Goal: Complete application form: Complete application form

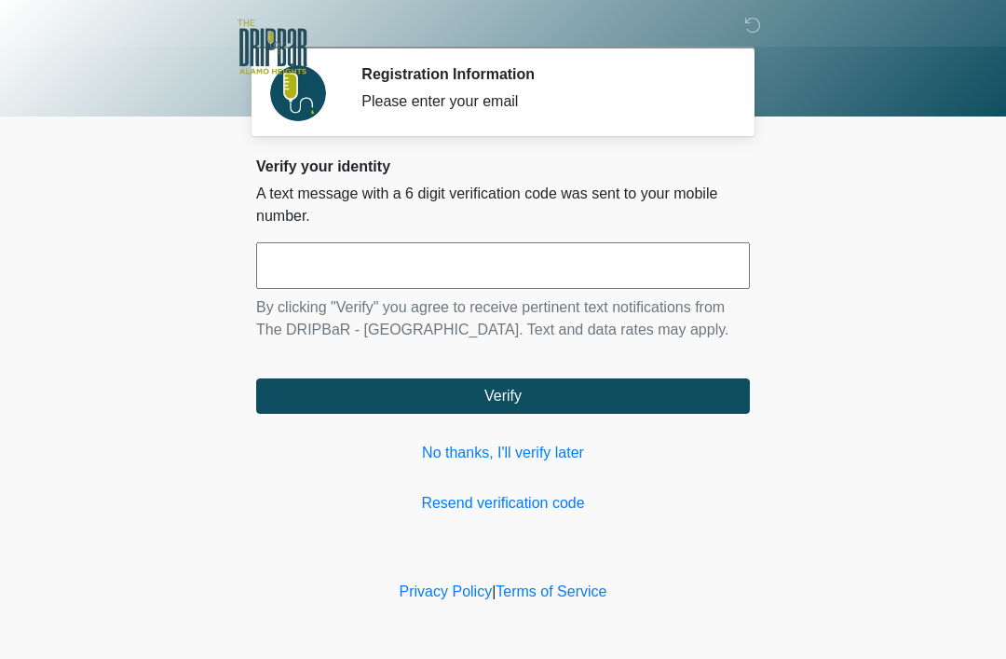
click at [535, 449] on link "No thanks, I'll verify later" at bounding box center [503, 453] width 494 height 22
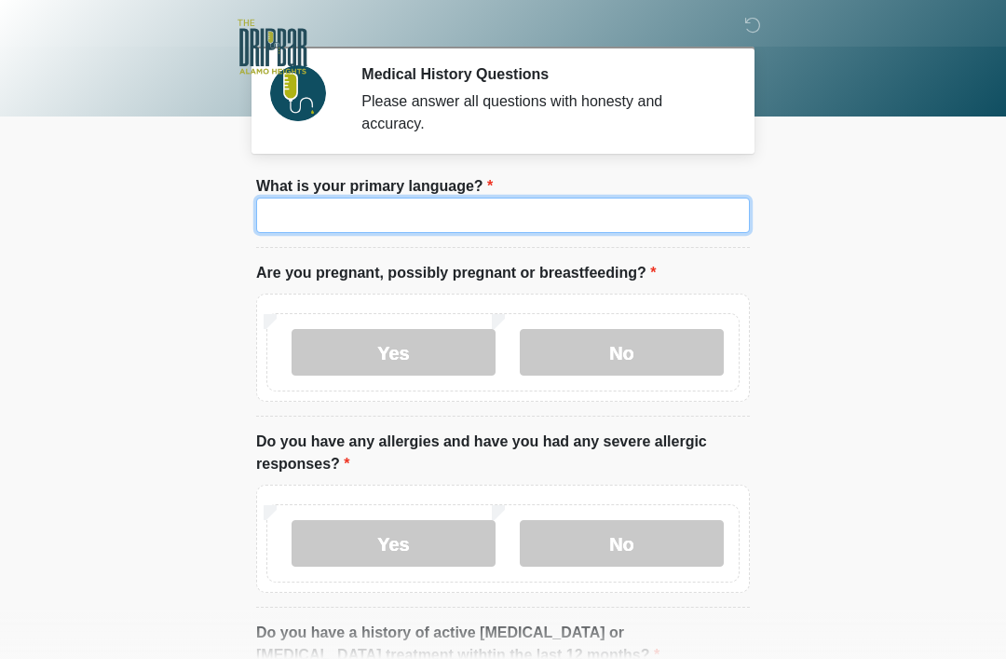
click at [518, 210] on input "What is your primary language?" at bounding box center [503, 215] width 494 height 35
type input "*******"
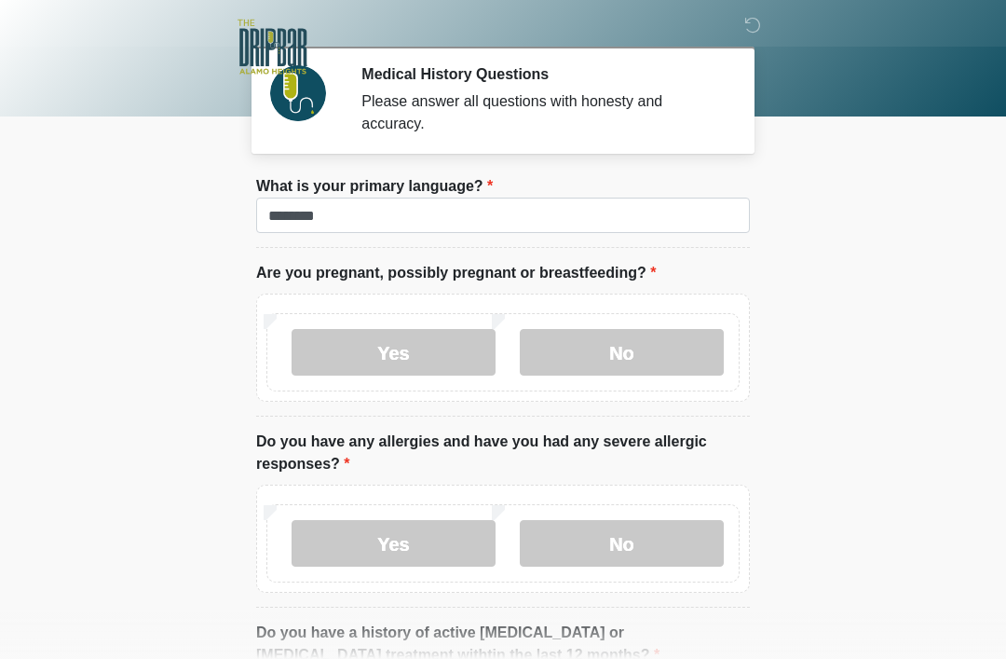
click at [670, 354] on label "No" at bounding box center [622, 352] width 204 height 47
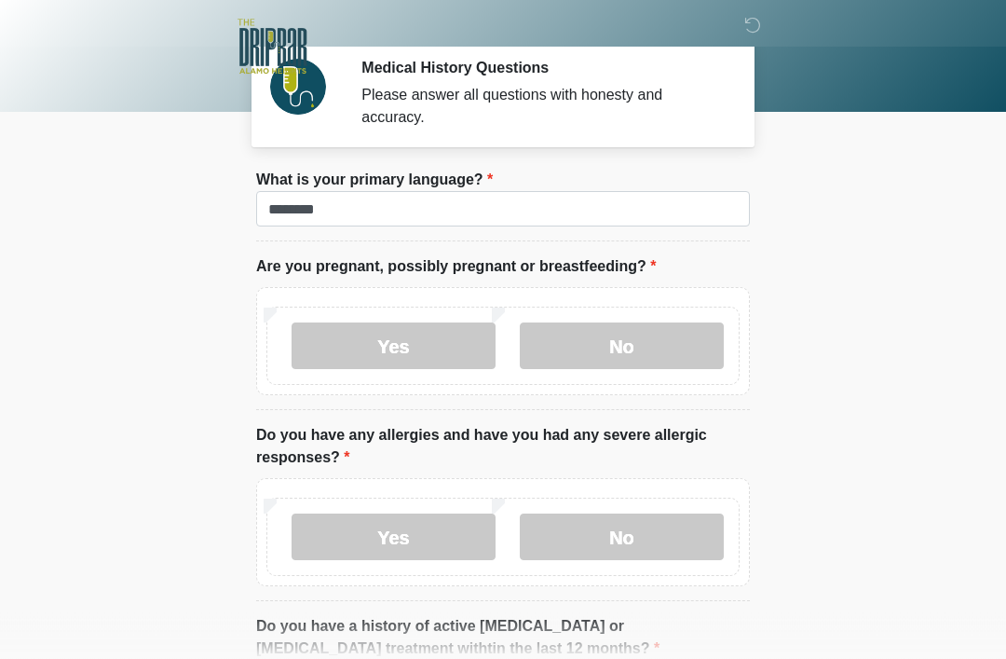
scroll to position [6, 0]
click at [681, 543] on label "No" at bounding box center [622, 537] width 204 height 47
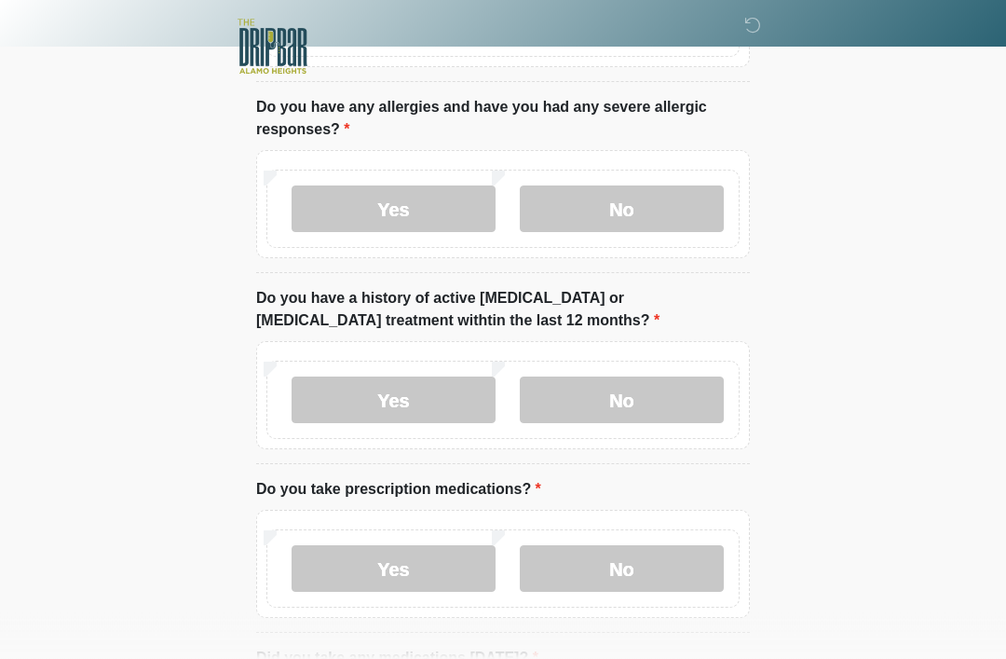
scroll to position [343, 0]
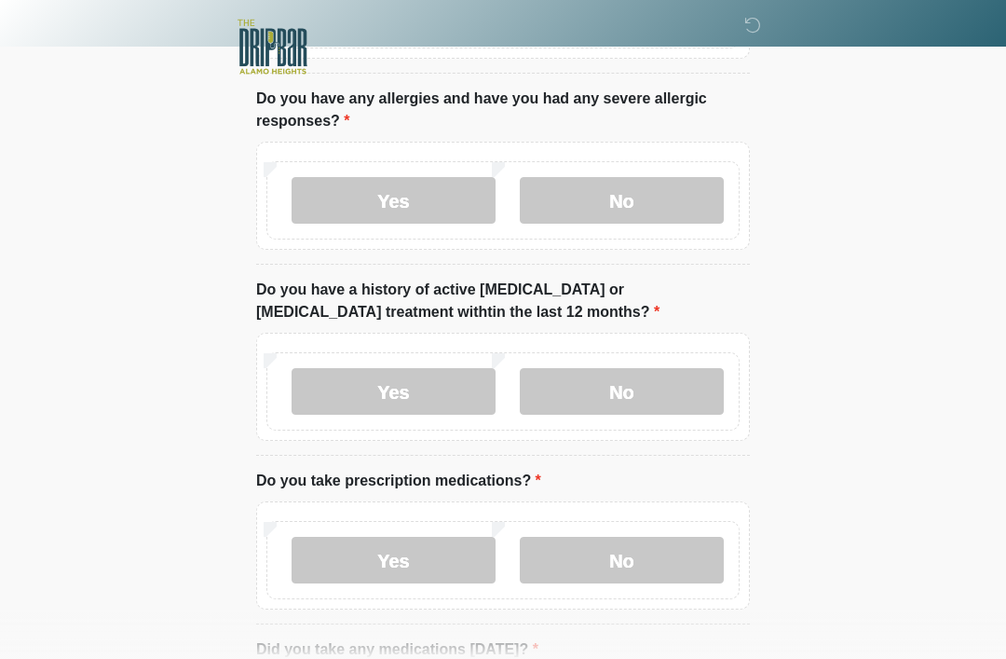
click at [688, 396] on label "No" at bounding box center [622, 391] width 204 height 47
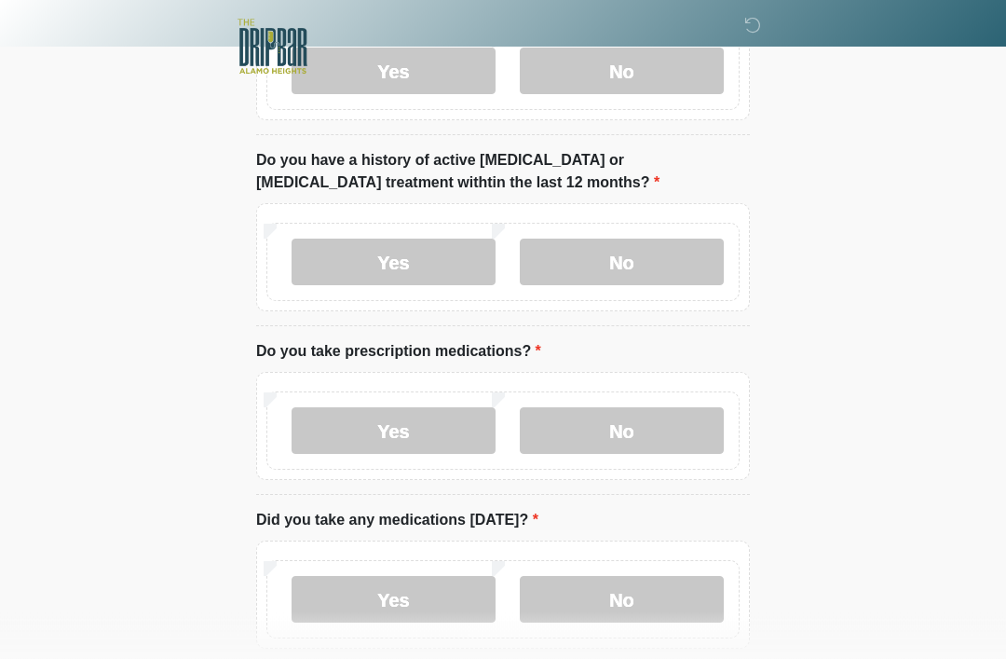
click at [451, 431] on label "Yes" at bounding box center [394, 431] width 204 height 47
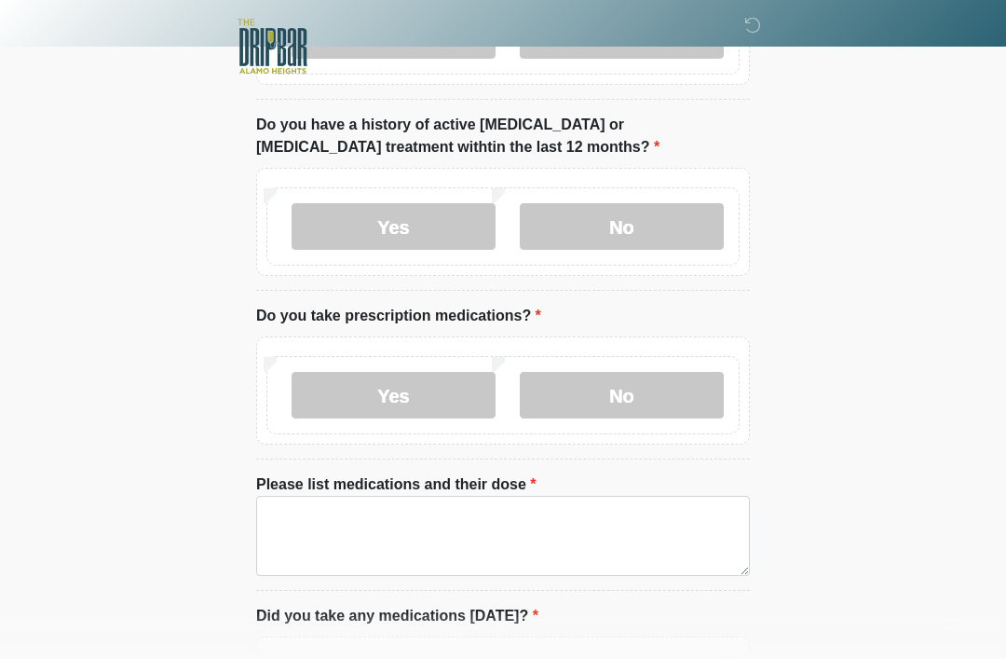
scroll to position [581, 0]
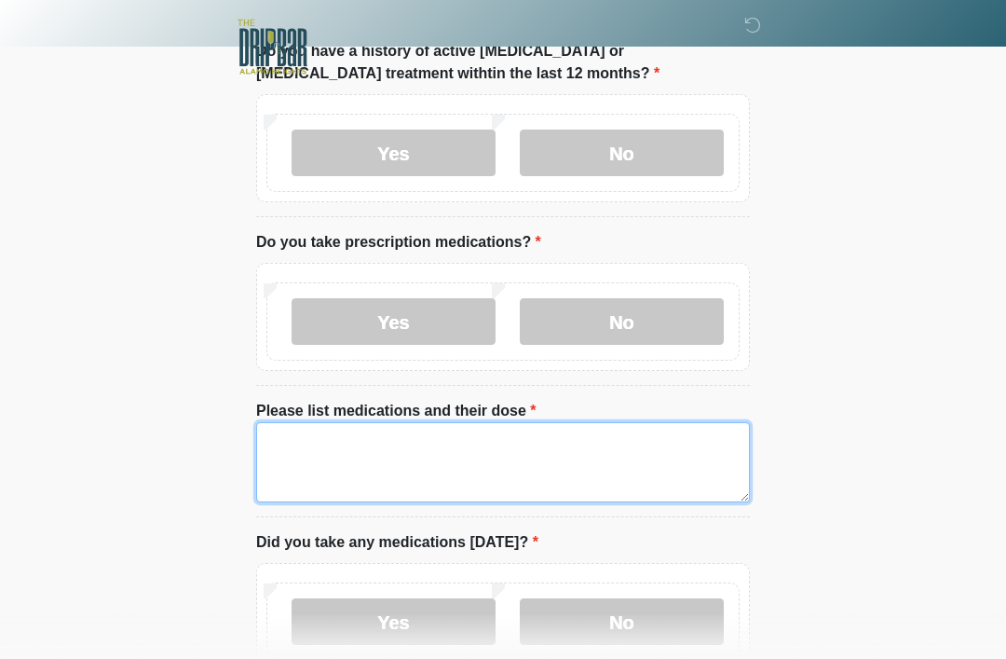
click at [566, 464] on textarea "Please list medications and their dose" at bounding box center [503, 462] width 494 height 80
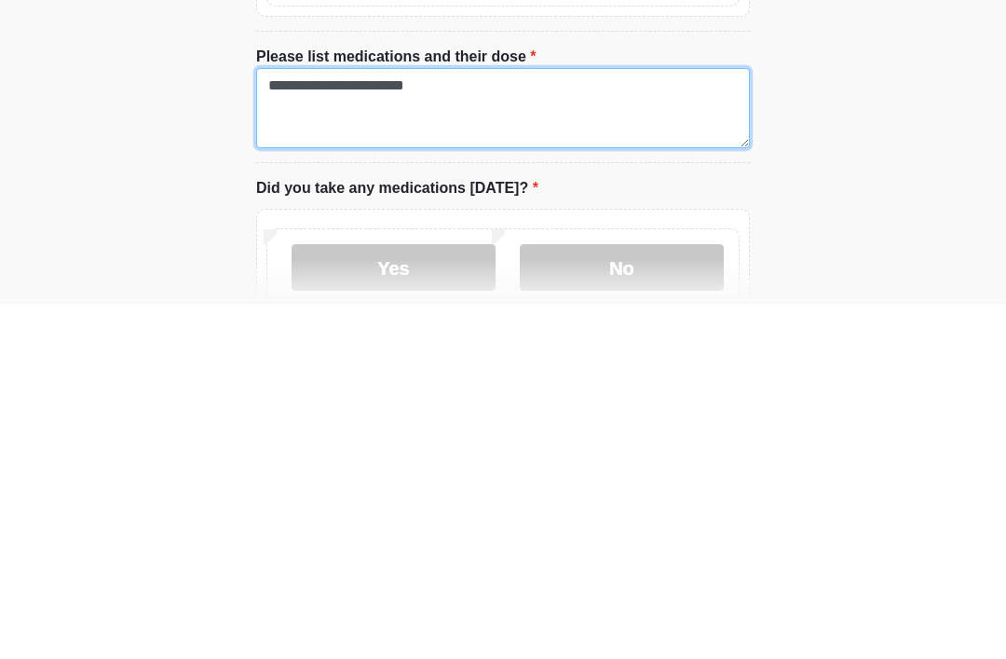
type textarea "**********"
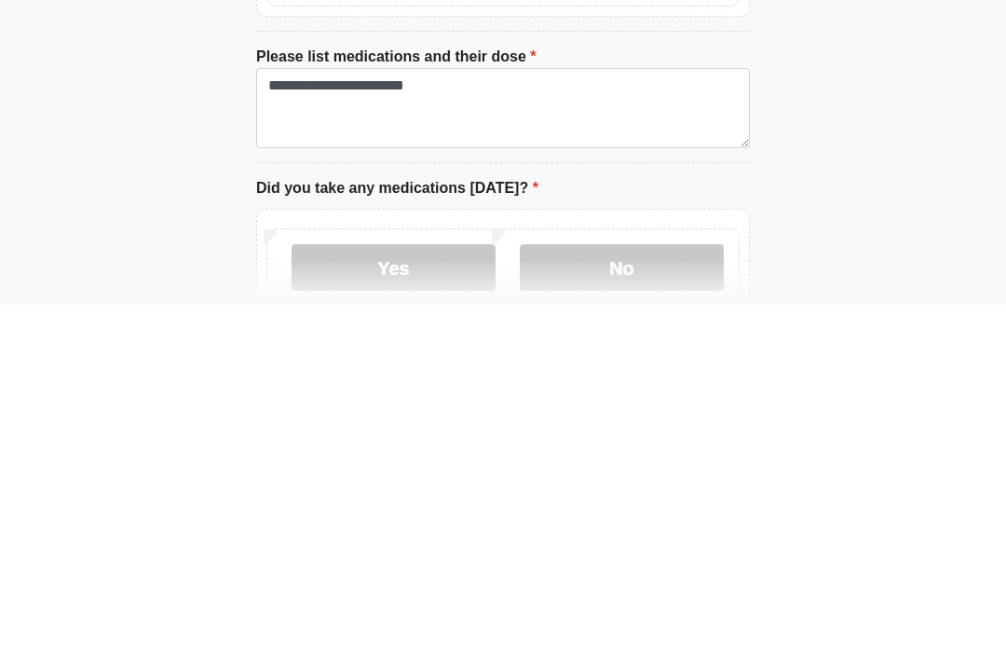
click at [440, 598] on label "Yes" at bounding box center [394, 621] width 204 height 47
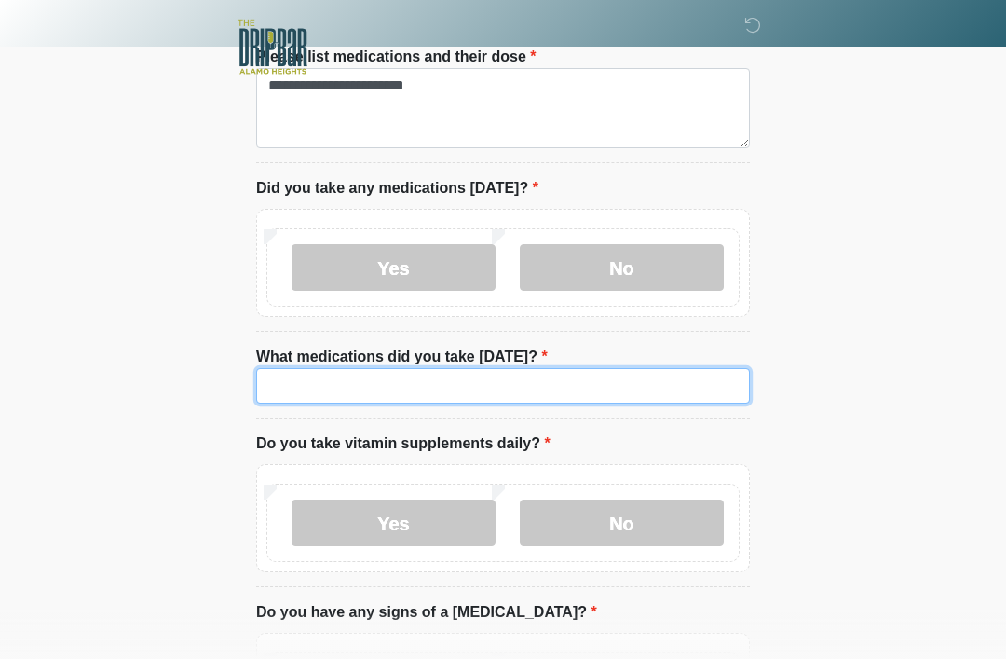
click at [647, 387] on input "What medications did you take today?" at bounding box center [503, 385] width 494 height 35
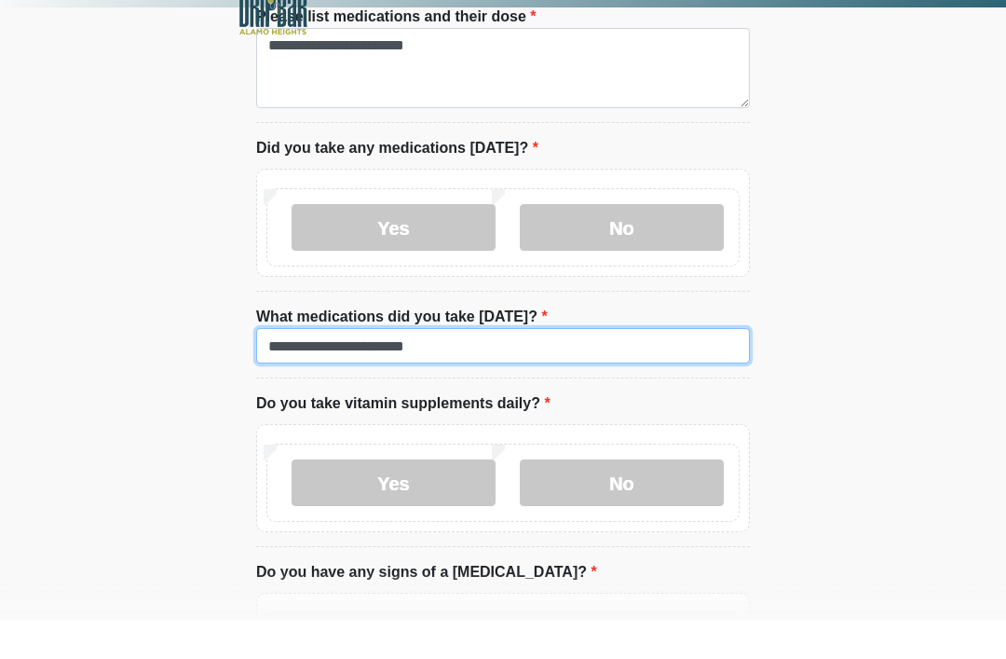
type input "**********"
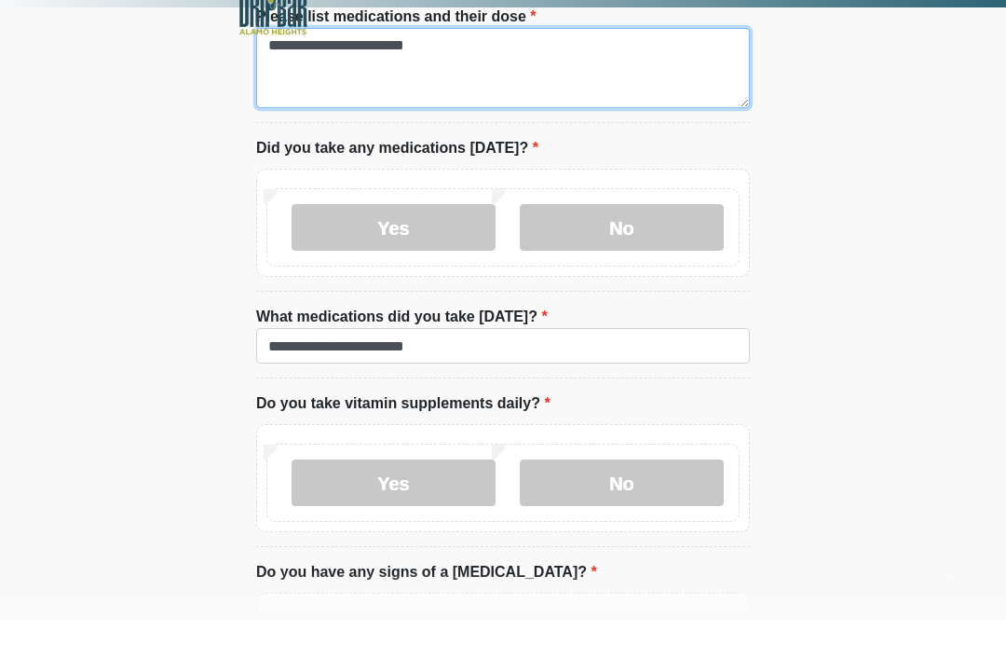
click at [614, 71] on textarea "**********" at bounding box center [503, 108] width 494 height 80
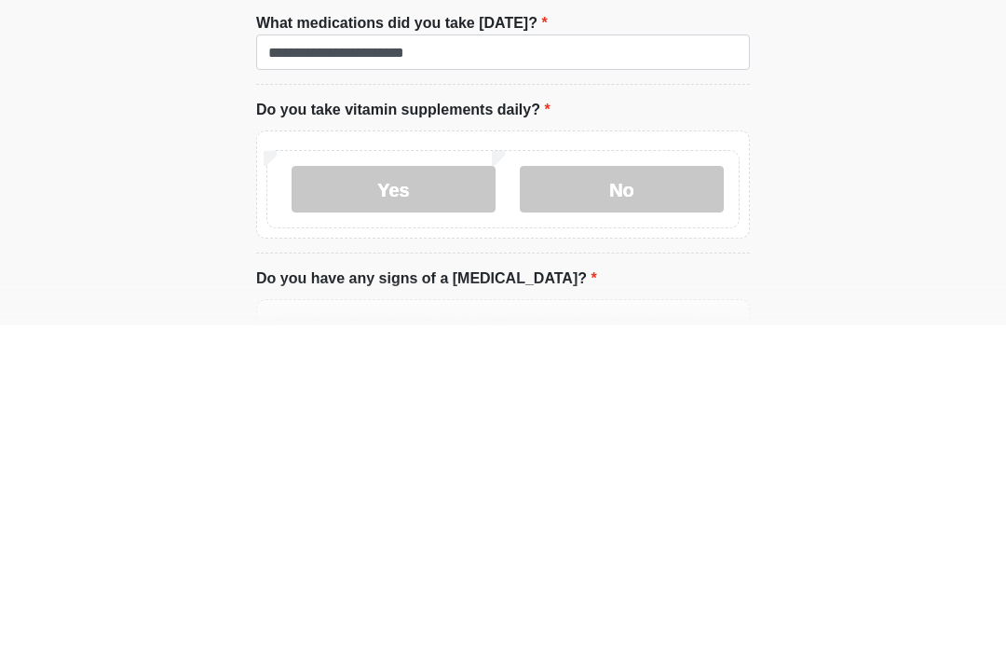
type textarea "**********"
click at [655, 499] on label "No" at bounding box center [622, 522] width 204 height 47
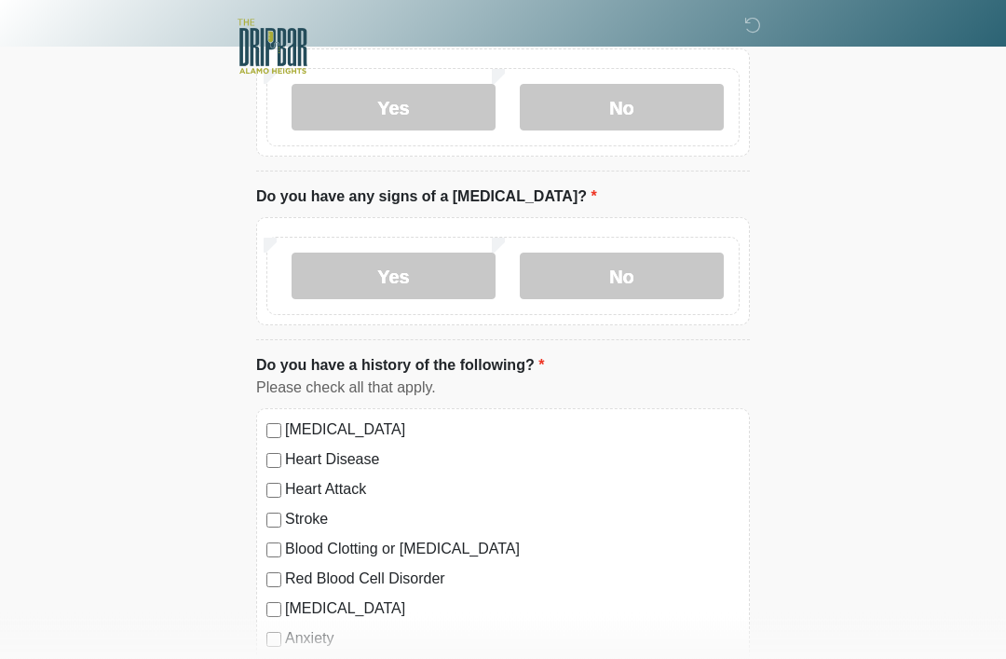
click at [664, 282] on label "No" at bounding box center [622, 276] width 204 height 47
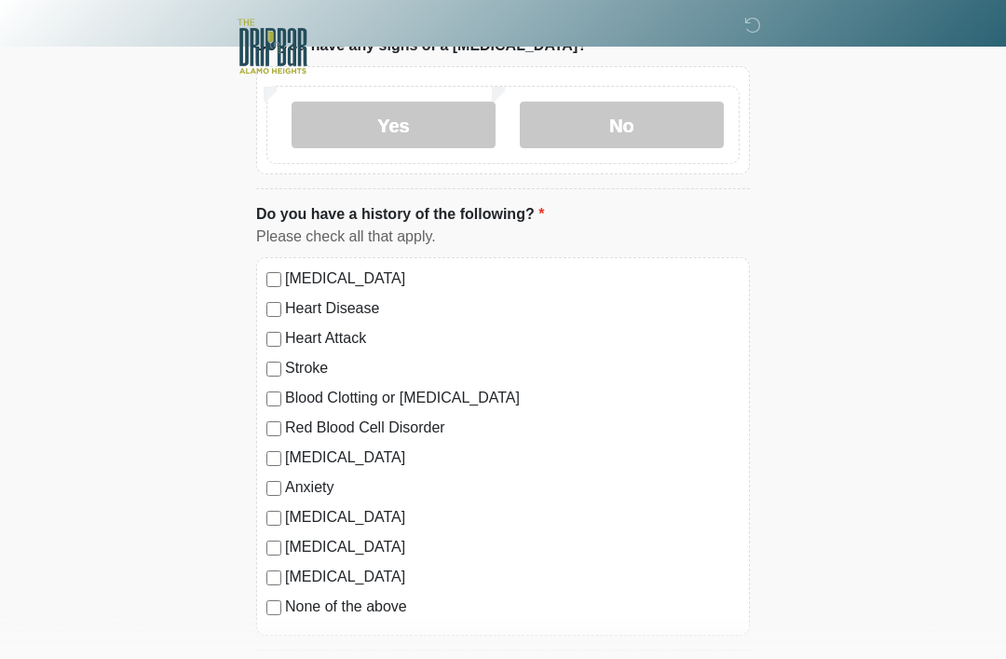
scroll to position [1503, 0]
click at [333, 486] on label "Anxiety" at bounding box center [512, 486] width 455 height 22
click at [340, 460] on label "Depression" at bounding box center [512, 456] width 455 height 22
click at [349, 449] on label "Depression" at bounding box center [512, 456] width 455 height 22
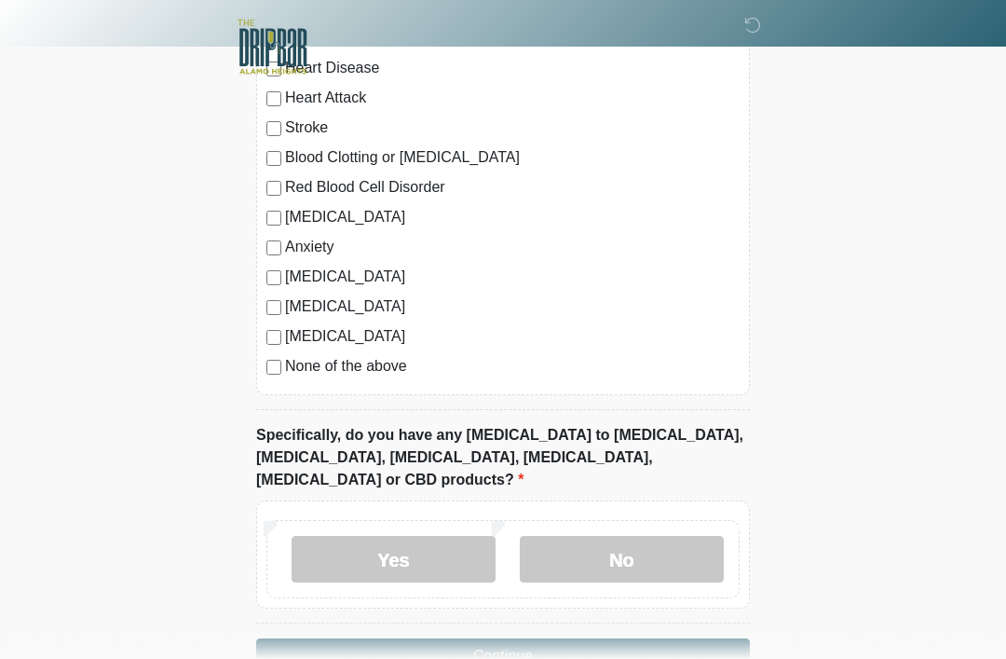
scroll to position [1746, 0]
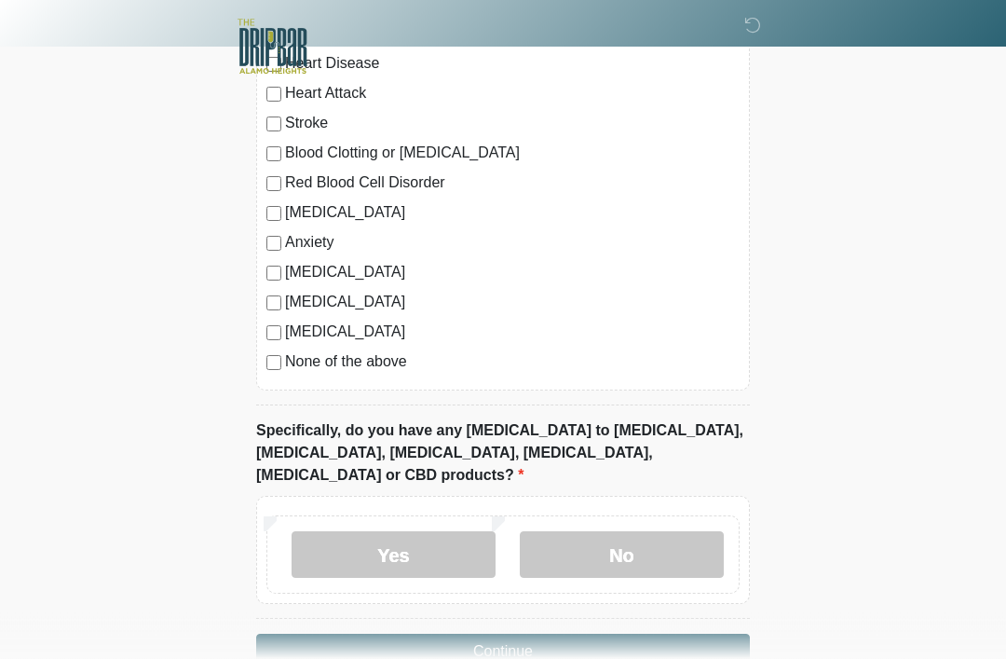
click at [670, 532] on label "No" at bounding box center [622, 555] width 204 height 47
click at [612, 634] on button "Continue" at bounding box center [503, 651] width 494 height 35
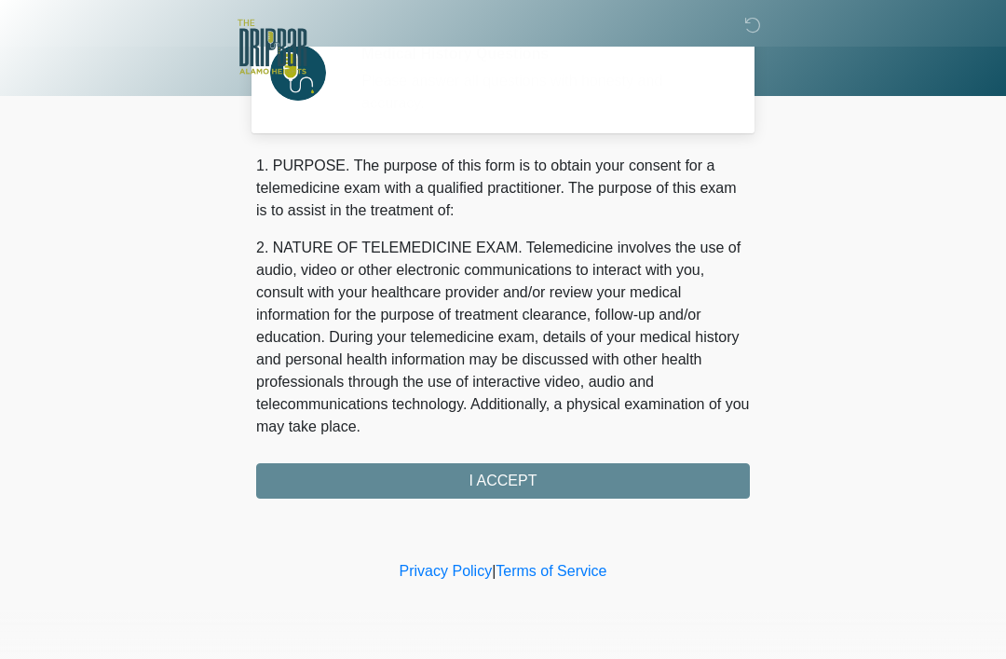
scroll to position [0, 0]
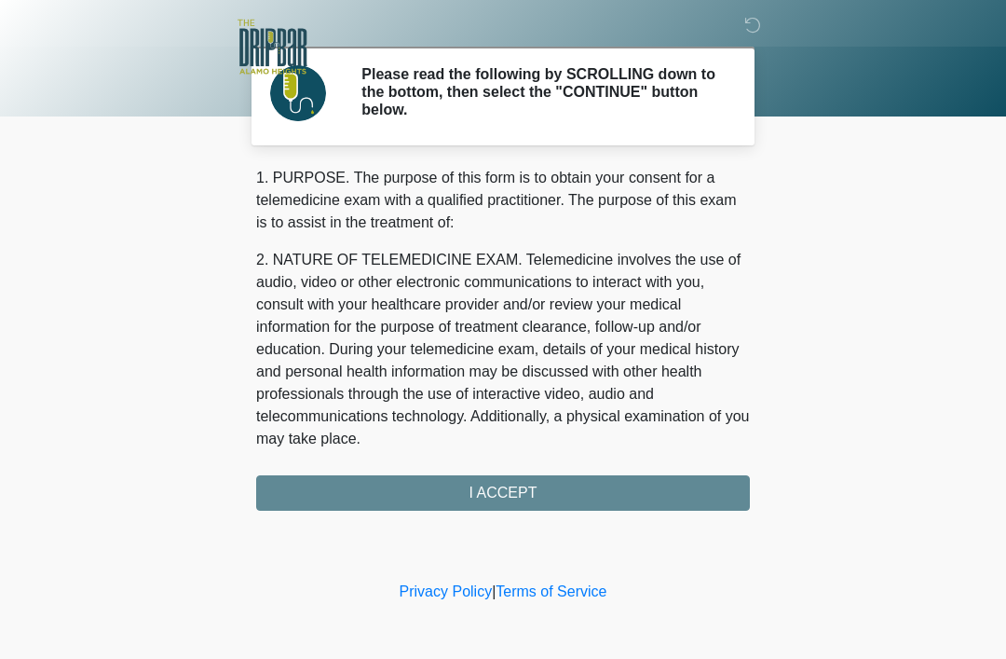
click at [605, 489] on div "1. PURPOSE. The purpose of this form is to obtain your consent for a telemedici…" at bounding box center [503, 339] width 494 height 344
click at [678, 497] on div "1. PURPOSE. The purpose of this form is to obtain your consent for a telemedici…" at bounding box center [503, 339] width 494 height 344
click at [676, 491] on div "1. PURPOSE. The purpose of this form is to obtain your consent for a telemedici…" at bounding box center [503, 339] width 494 height 344
click at [558, 473] on div "1. PURPOSE. The purpose of this form is to obtain your consent for a telemedici…" at bounding box center [503, 339] width 494 height 344
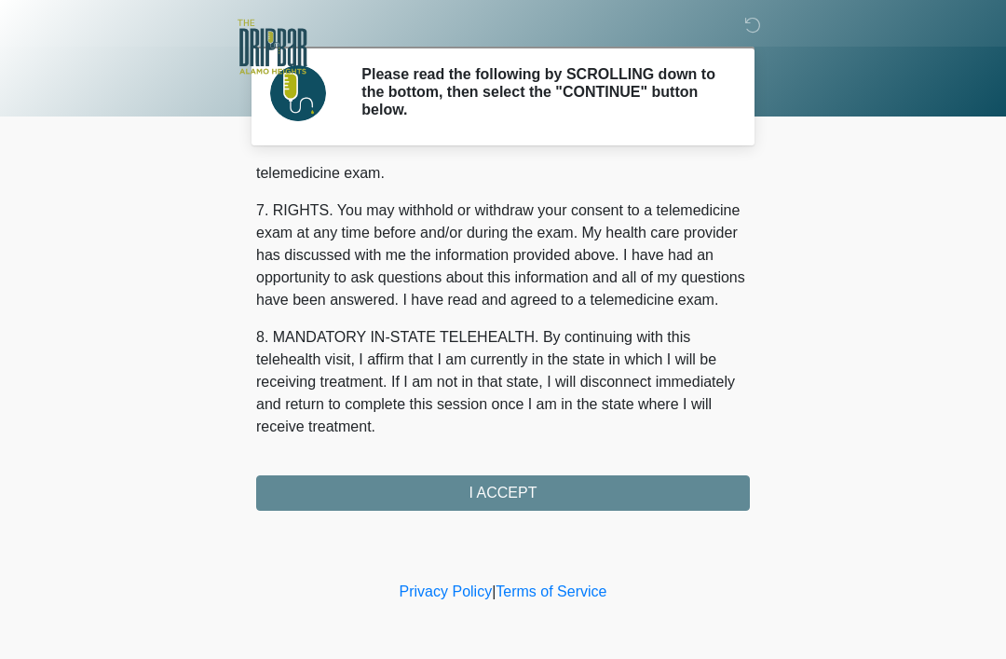
click at [519, 490] on button "I ACCEPT" at bounding box center [503, 492] width 494 height 35
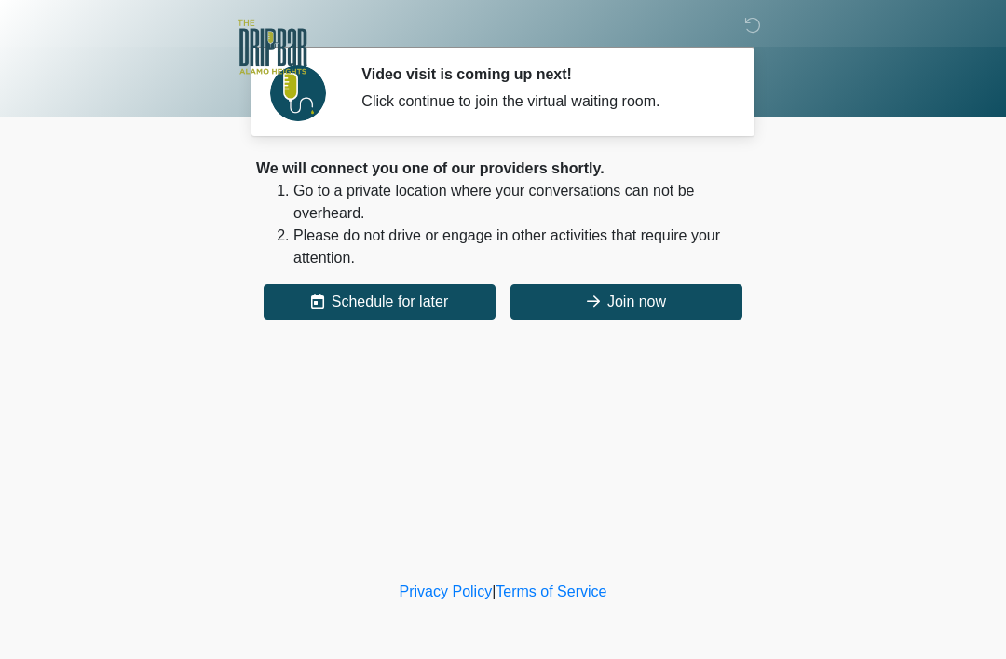
click at [674, 301] on button "Join now" at bounding box center [627, 301] width 232 height 35
